Goal: Ask a question

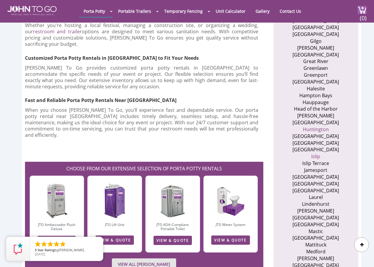
scroll to position [565, 0]
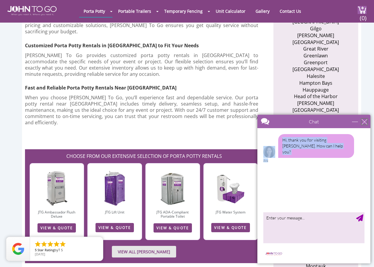
drag, startPoint x: 363, startPoint y: 119, endPoint x: 293, endPoint y: 216, distance: 119.9
click at [299, 215] on main "Chat Email Your Question * Email * Your Question * Hi, thank you for visiting […" at bounding box center [313, 189] width 113 height 149
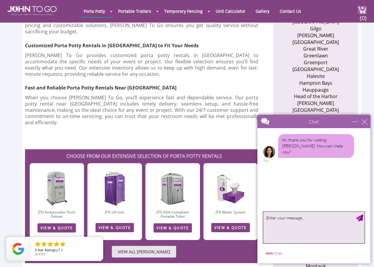
click at [291, 218] on textarea "type your message" at bounding box center [313, 227] width 101 height 31
type textarea "do you guys offer discounts or donations to non-profits"
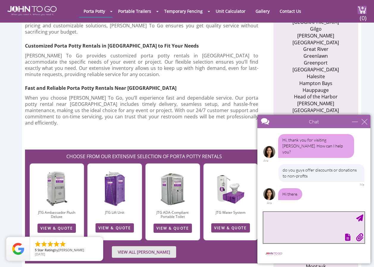
scroll to position [505, 0]
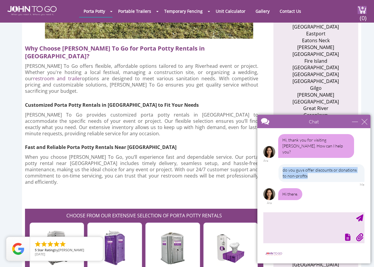
drag, startPoint x: 315, startPoint y: 170, endPoint x: 276, endPoint y: 159, distance: 40.0
click at [276, 164] on div "do you guys offer discounts or donations to non-profits Me" at bounding box center [313, 175] width 101 height 23
copy div "do you guys offer discounts or donations to non-profits"
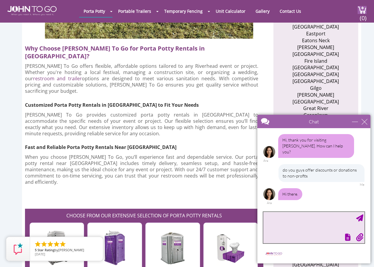
click at [295, 226] on textarea "type your message" at bounding box center [313, 227] width 101 height 31
paste textarea "do you guys offer discounts or donations to non-profits"
type textarea "do you guys offer discounts or donations to non-profits"
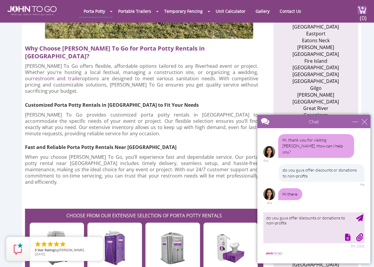
click at [364, 218] on div at bounding box center [313, 195] width 113 height 135
click at [361, 217] on div "Send Message" at bounding box center [359, 217] width 7 height 7
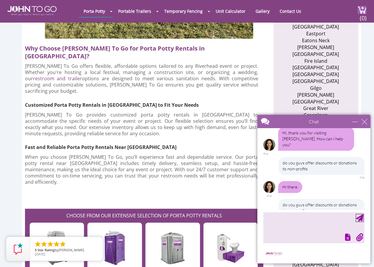
scroll to position [14, 0]
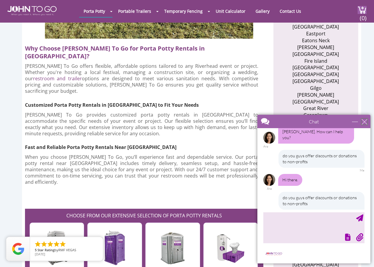
click at [362, 119] on div "close" at bounding box center [364, 122] width 6 height 6
type input "Continue Chat"
type input "End Chat"
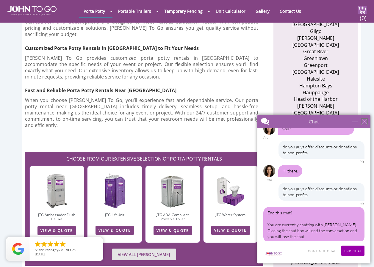
scroll to position [565, 0]
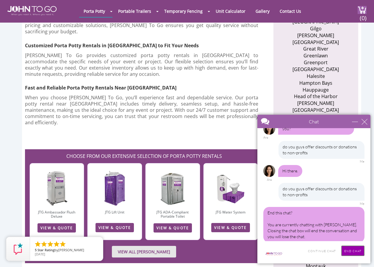
click at [353, 251] on input "End Chat" at bounding box center [352, 251] width 23 height 10
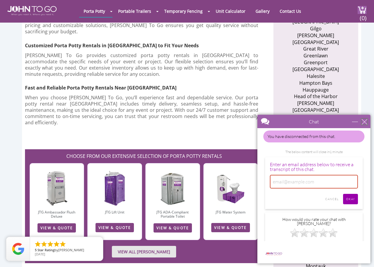
click at [363, 122] on div "close" at bounding box center [364, 122] width 6 height 6
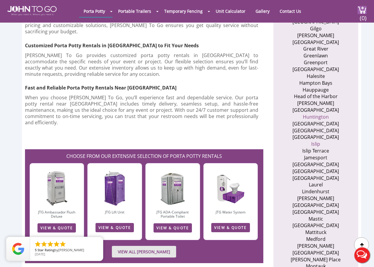
scroll to position [0, 0]
click at [364, 261] on button "Live Chat" at bounding box center [362, 255] width 24 height 24
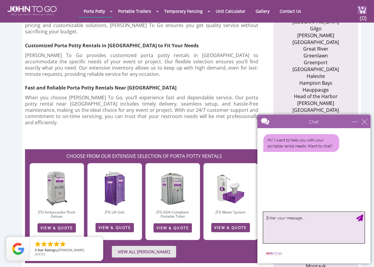
click at [296, 229] on textarea "type your message" at bounding box center [313, 227] width 101 height 31
paste textarea "do you guys offer discounts or donations to non-profits"
type textarea "do you guys offer discounts or donations to non-profits"
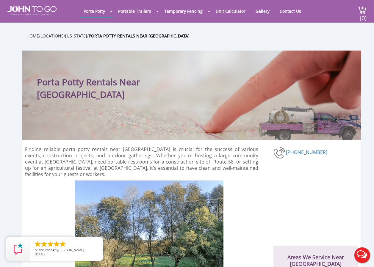
click at [360, 252] on button "Live Chat" at bounding box center [362, 255] width 24 height 24
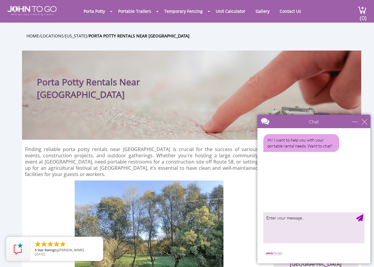
click at [366, 122] on div "close" at bounding box center [364, 122] width 6 height 6
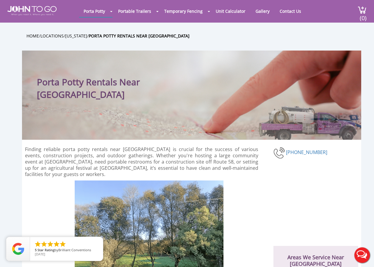
click at [112, 10] on div at bounding box center [187, 133] width 374 height 267
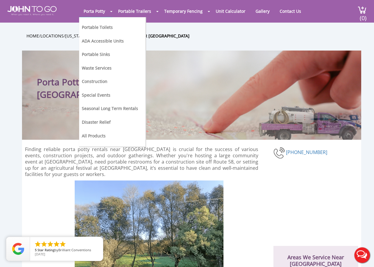
click at [111, 13] on li "Porta Potty Portable Toilets ADA Accessible Units Portable Sinks Waste Services…" at bounding box center [95, 11] width 33 height 12
click at [100, 95] on link "Special Events" at bounding box center [96, 95] width 29 height 6
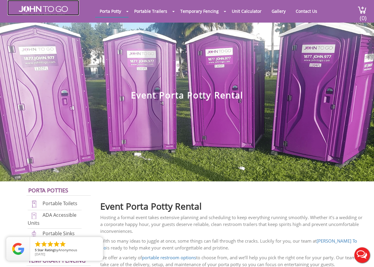
click at [38, 11] on img at bounding box center [43, 11] width 49 height 10
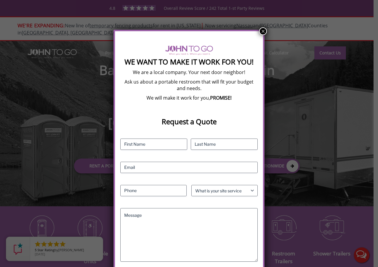
click at [260, 33] on button "×" at bounding box center [263, 31] width 8 height 8
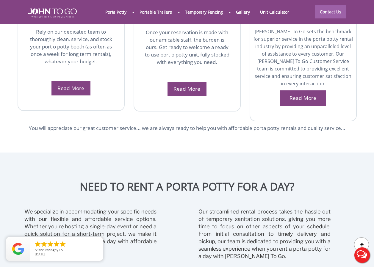
scroll to position [1248, 0]
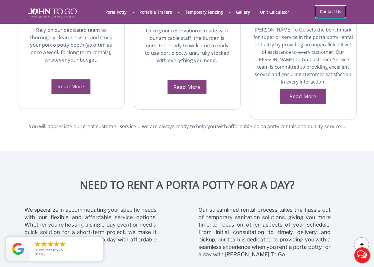
click at [319, 10] on link "Contact Us" at bounding box center [331, 11] width 32 height 13
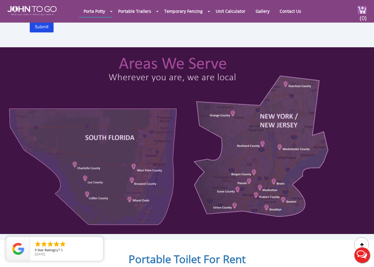
scroll to position [238, 0]
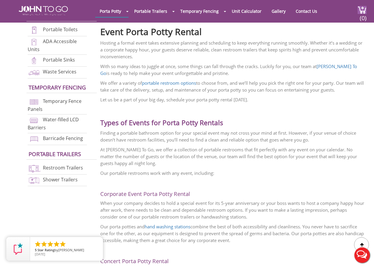
scroll to position [89, 0]
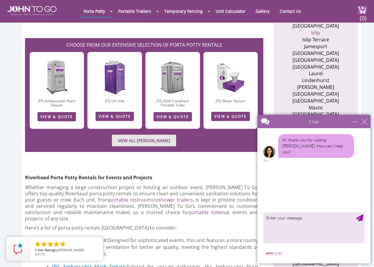
scroll to position [684, 0]
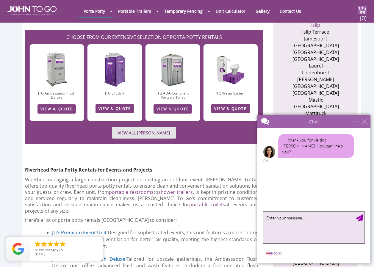
click at [319, 219] on textarea "type your message" at bounding box center [313, 227] width 101 height 31
paste textarea "do you guys offer discounts or donations to non-profits"
type textarea "do you guys offer discounts or donations to non-profits"
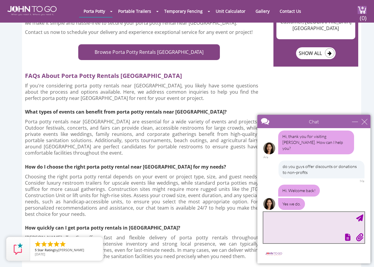
scroll to position [1813, 0]
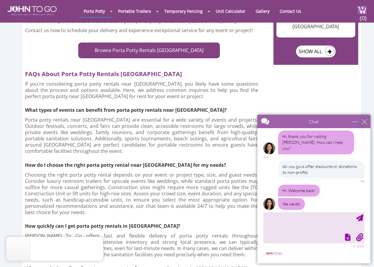
click at [364, 122] on div "close" at bounding box center [364, 122] width 6 height 6
type input "Continue Chat"
type input "End Chat"
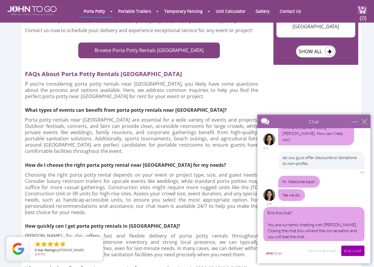
click at [365, 124] on div "close" at bounding box center [364, 122] width 6 height 6
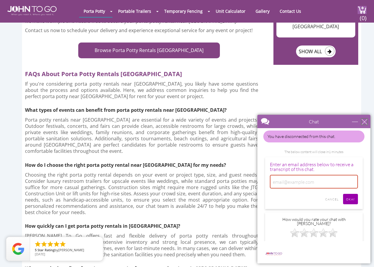
click at [365, 124] on div "close" at bounding box center [364, 122] width 6 height 6
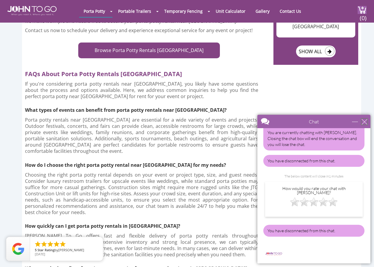
scroll to position [99, 0]
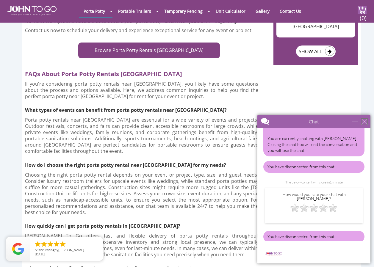
click at [365, 124] on div "close" at bounding box center [364, 122] width 6 height 6
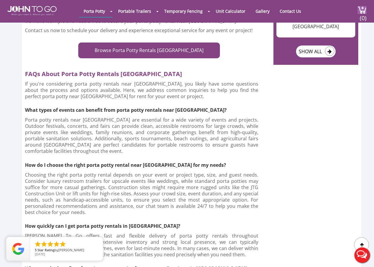
scroll to position [0, 0]
click at [284, 12] on link "Contact Us" at bounding box center [290, 11] width 30 height 12
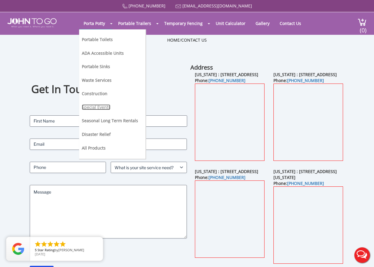
click at [98, 105] on link "Special Events" at bounding box center [96, 107] width 29 height 6
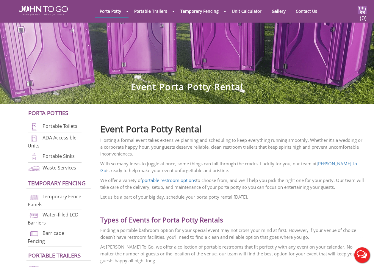
scroll to position [149, 0]
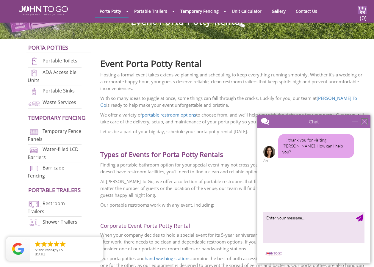
click at [364, 122] on div "close" at bounding box center [364, 122] width 6 height 6
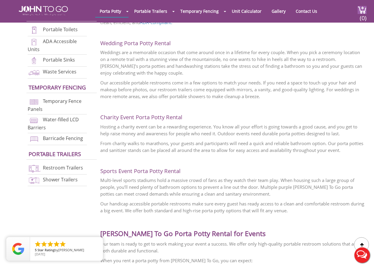
scroll to position [446, 0]
